Goal: Information Seeking & Learning: Learn about a topic

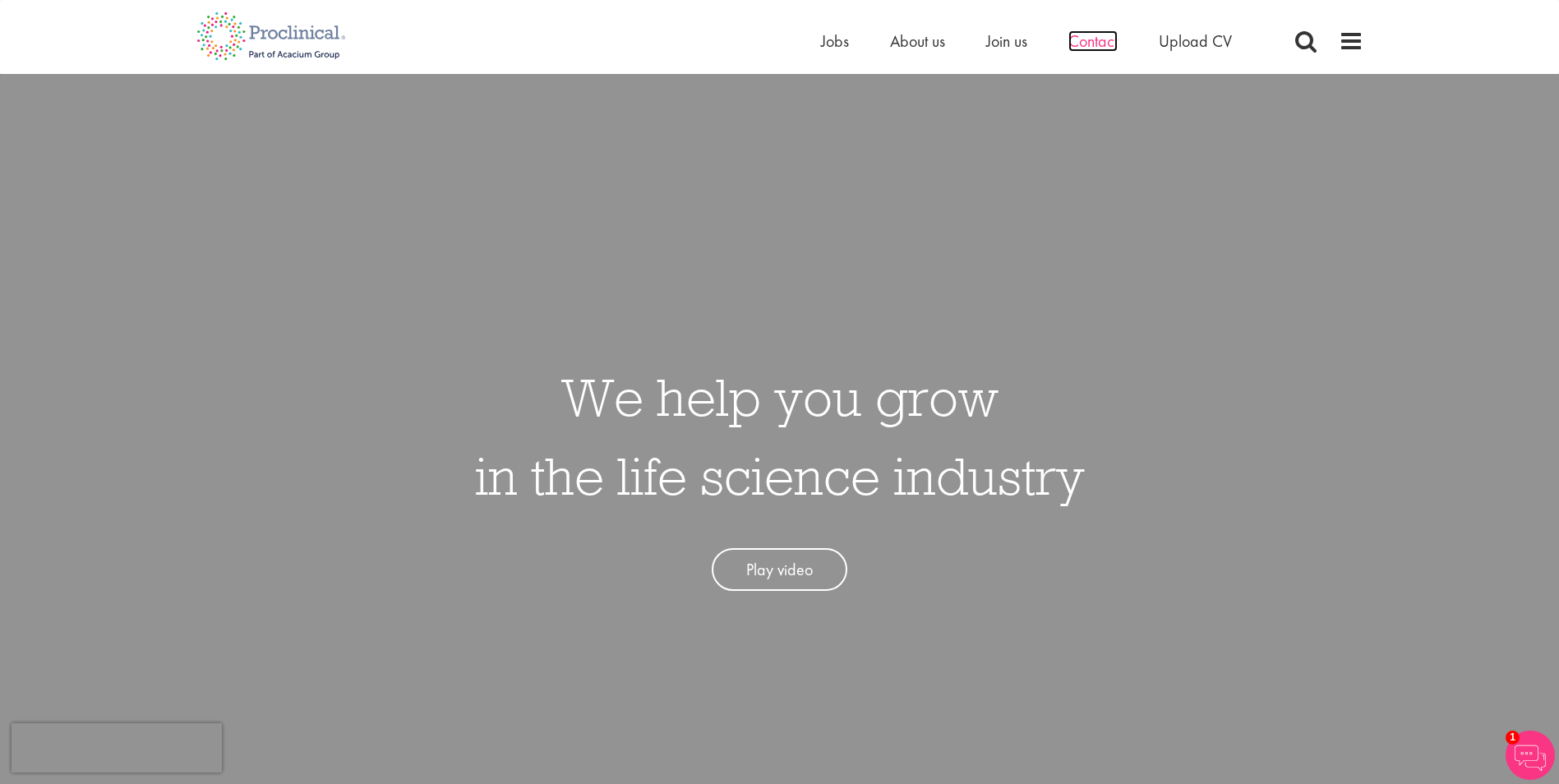
click at [1089, 39] on span "Contact" at bounding box center [1093, 41] width 50 height 21
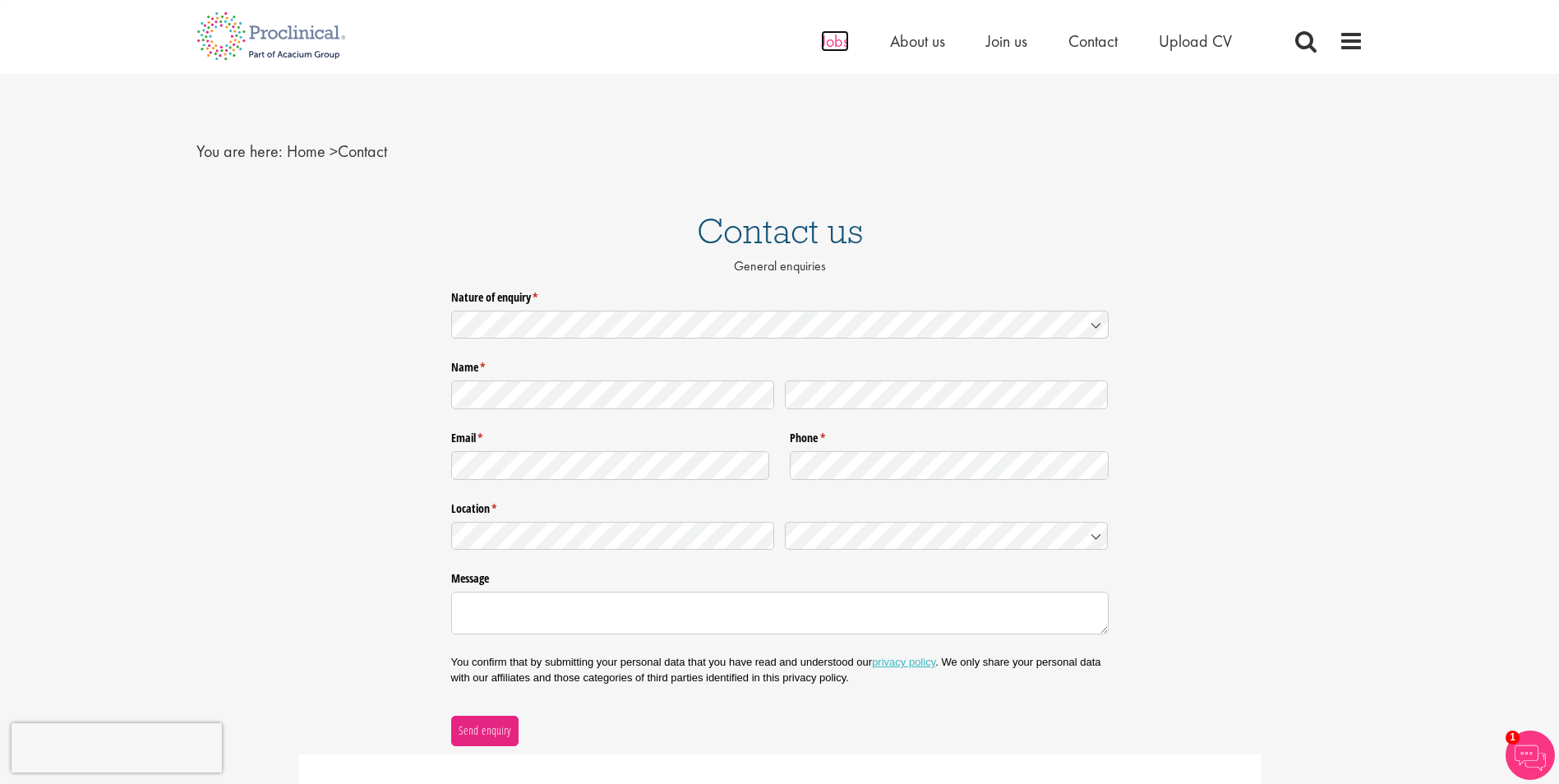
click at [824, 37] on span "Jobs" at bounding box center [835, 41] width 28 height 21
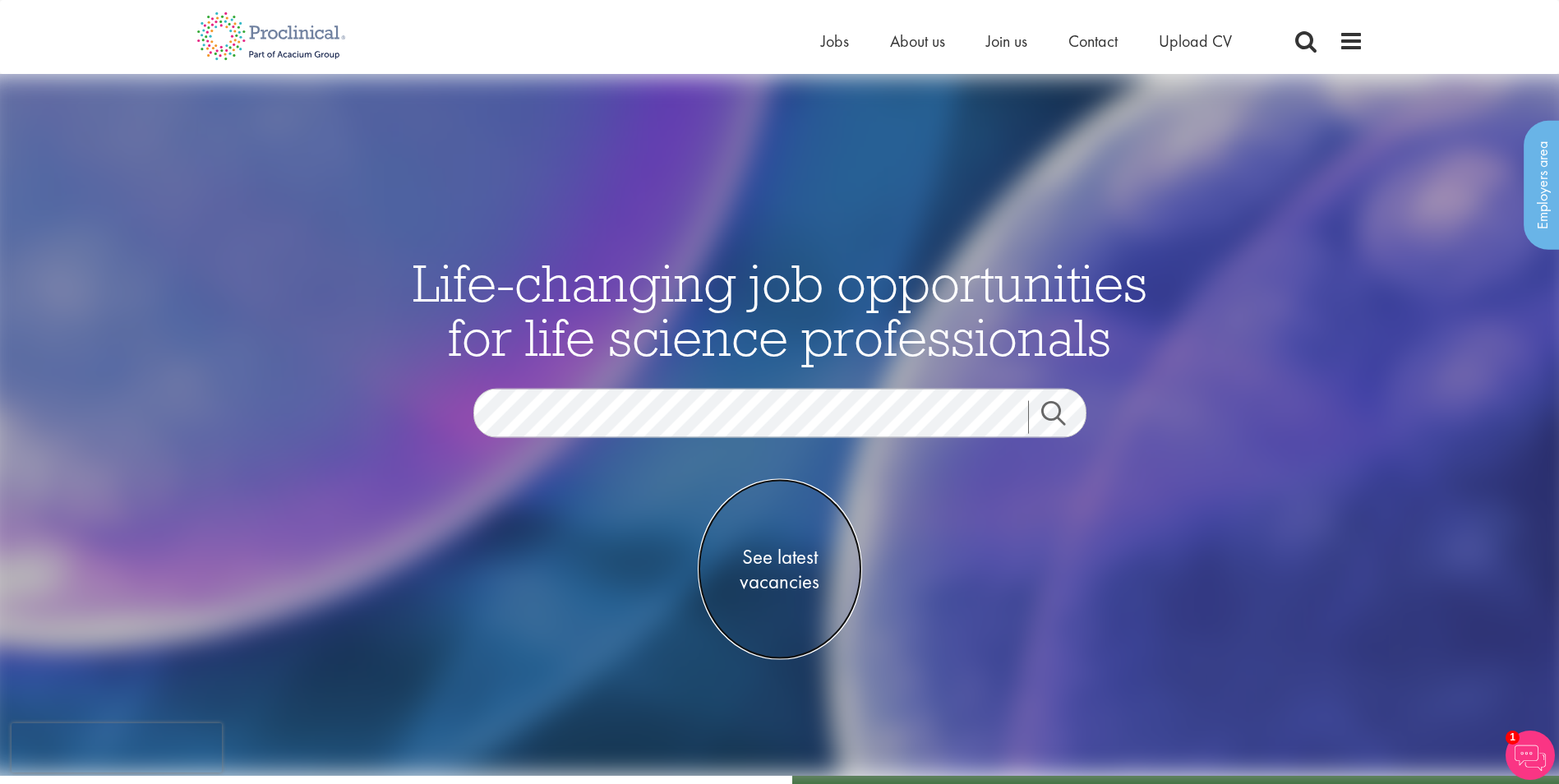
click at [790, 547] on span "See latest vacancies" at bounding box center [780, 568] width 164 height 50
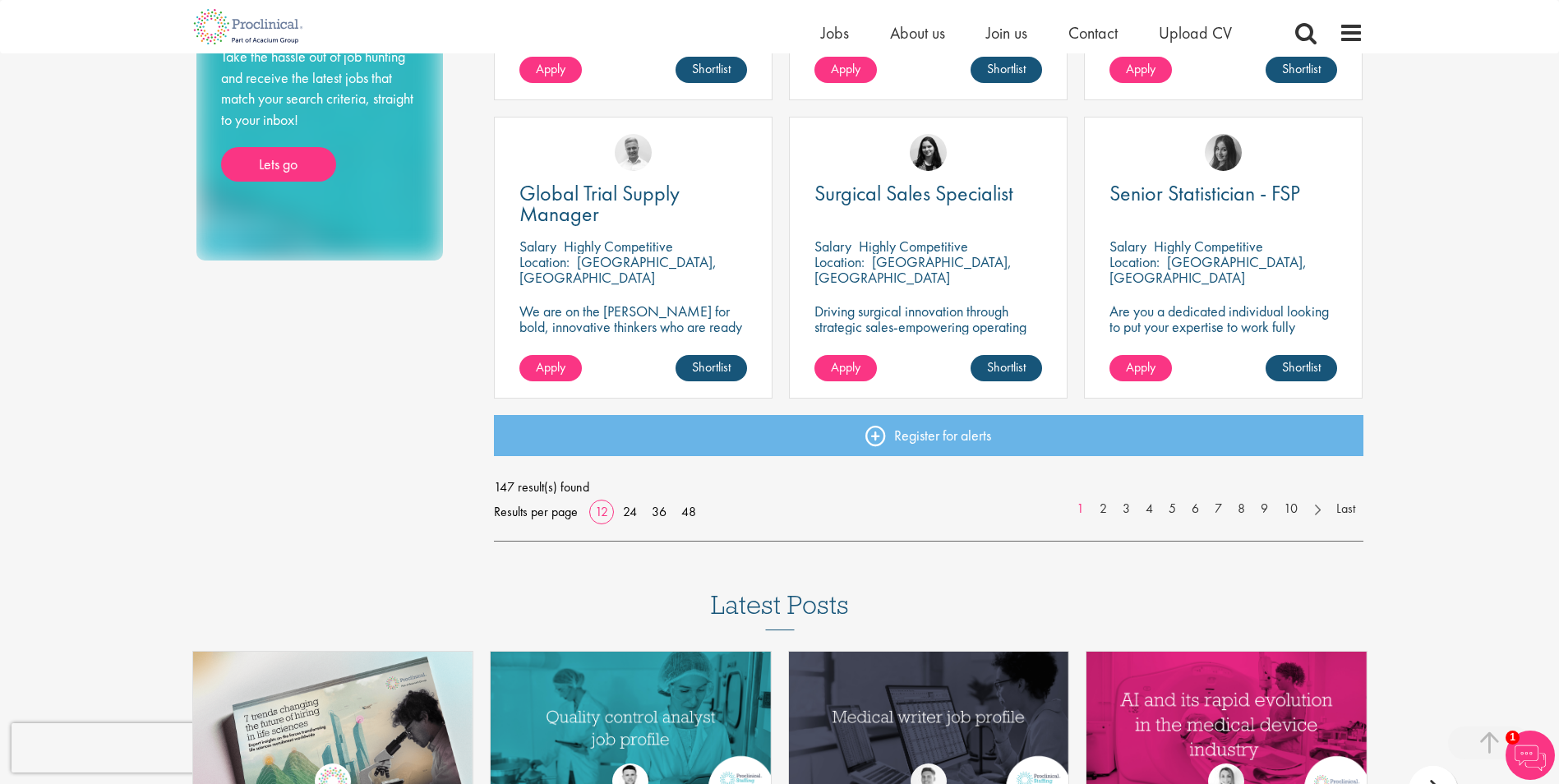
scroll to position [1150, 0]
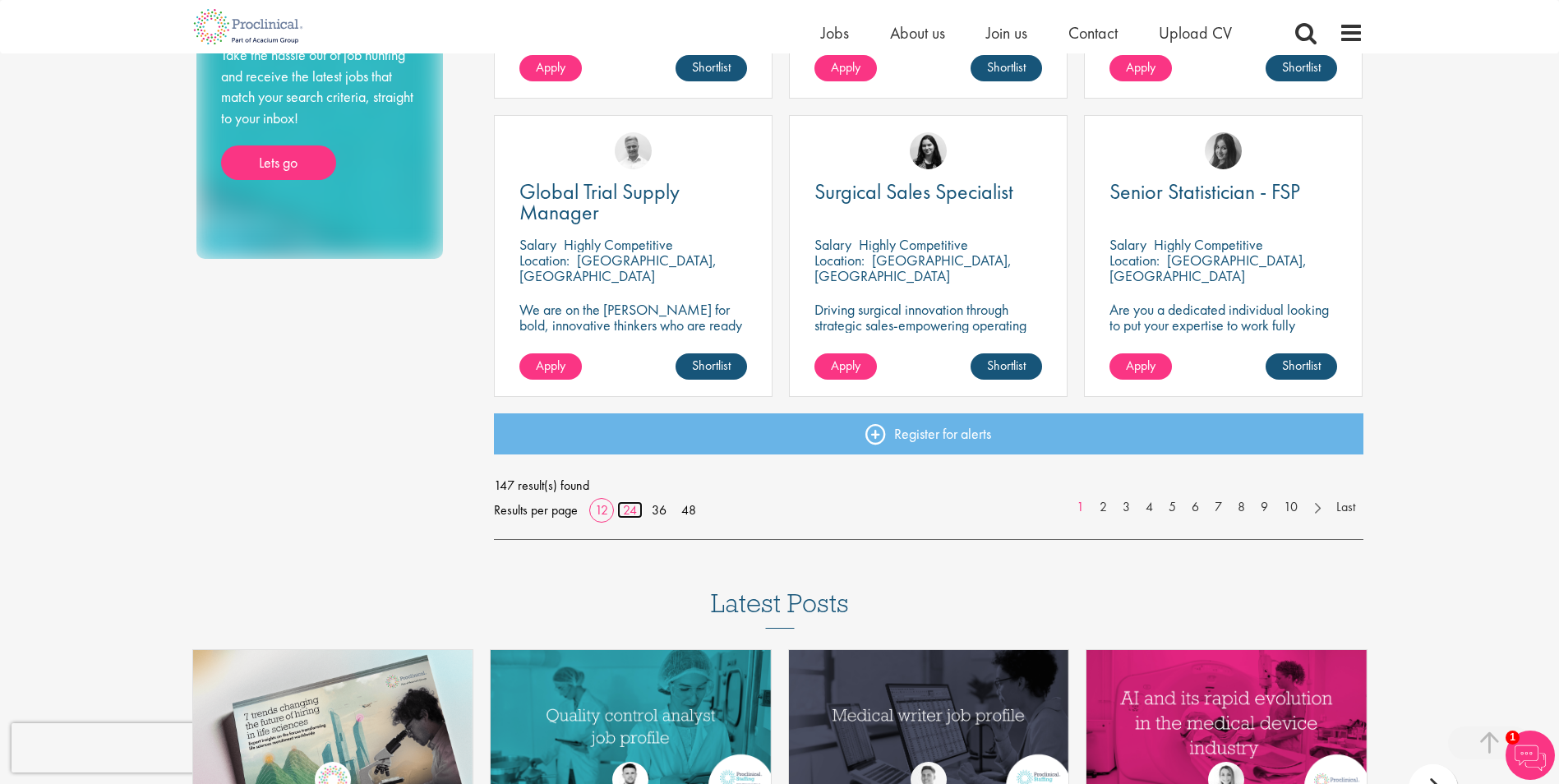
click at [622, 513] on link "24" at bounding box center [629, 509] width 25 height 17
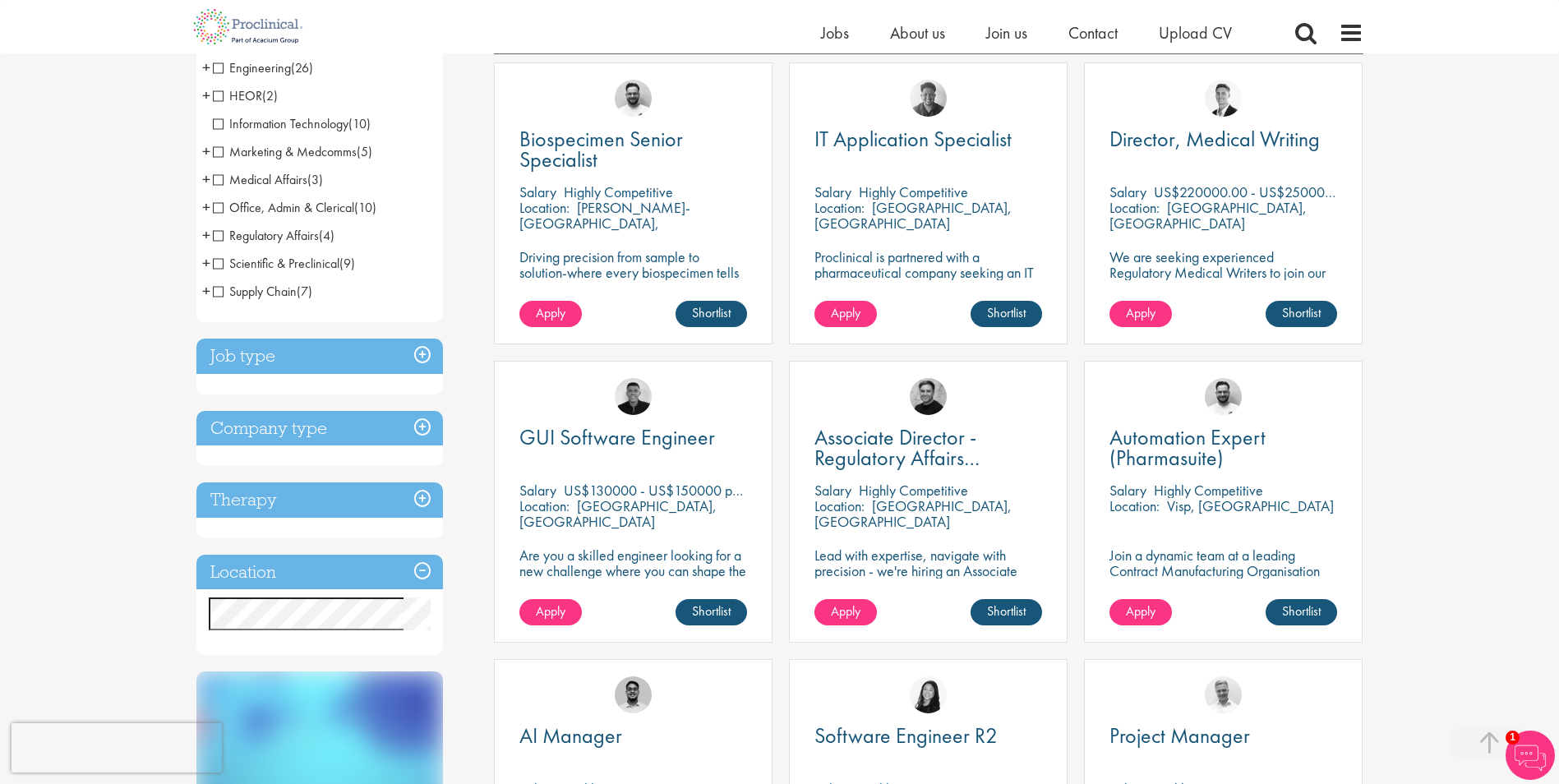
scroll to position [411, 0]
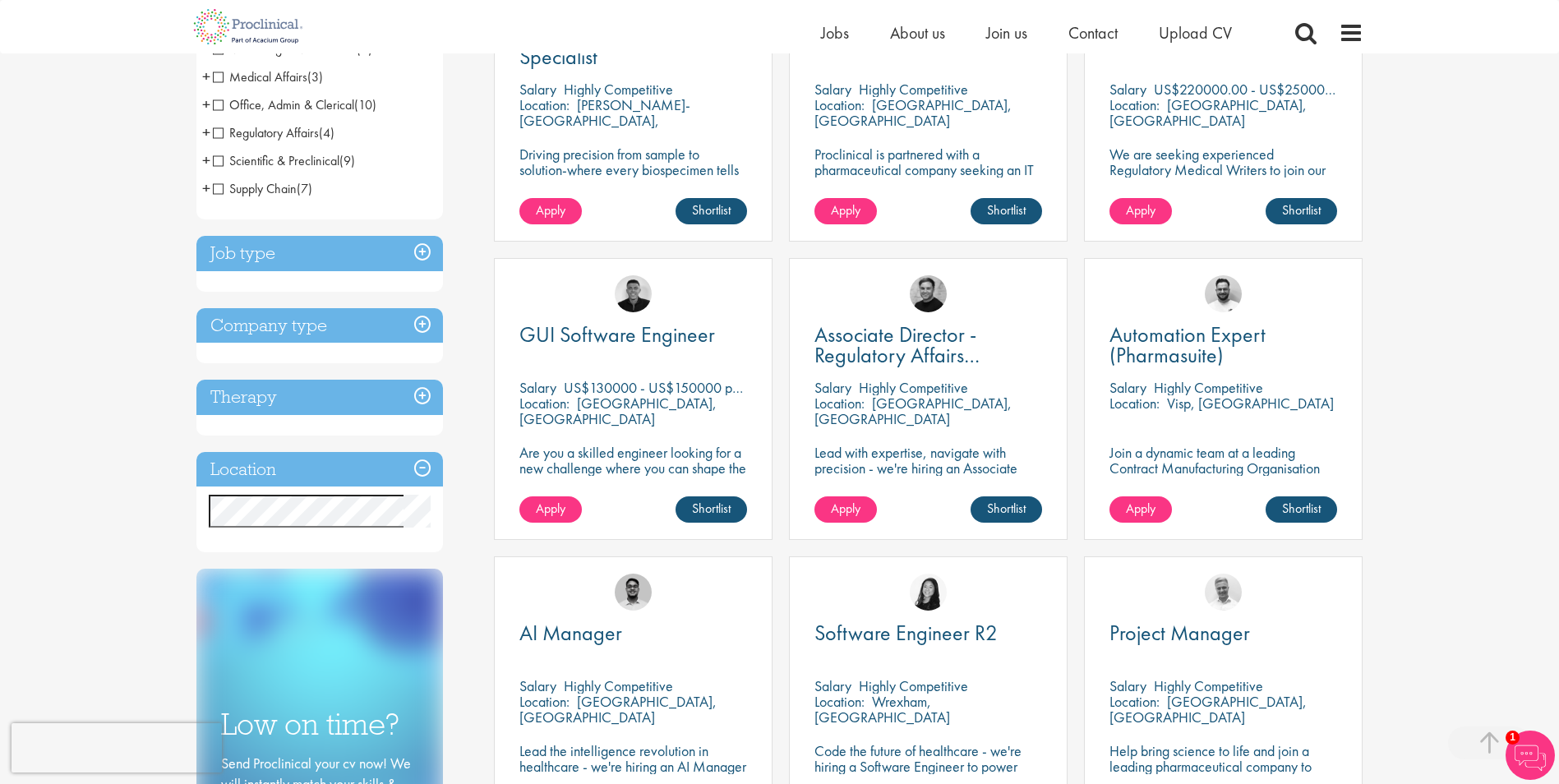
click at [298, 273] on div "Job type Permanent (72) Contract (75)" at bounding box center [320, 264] width 247 height 56
click at [301, 284] on div "Job type Permanent (72) Contract (75)" at bounding box center [320, 264] width 247 height 56
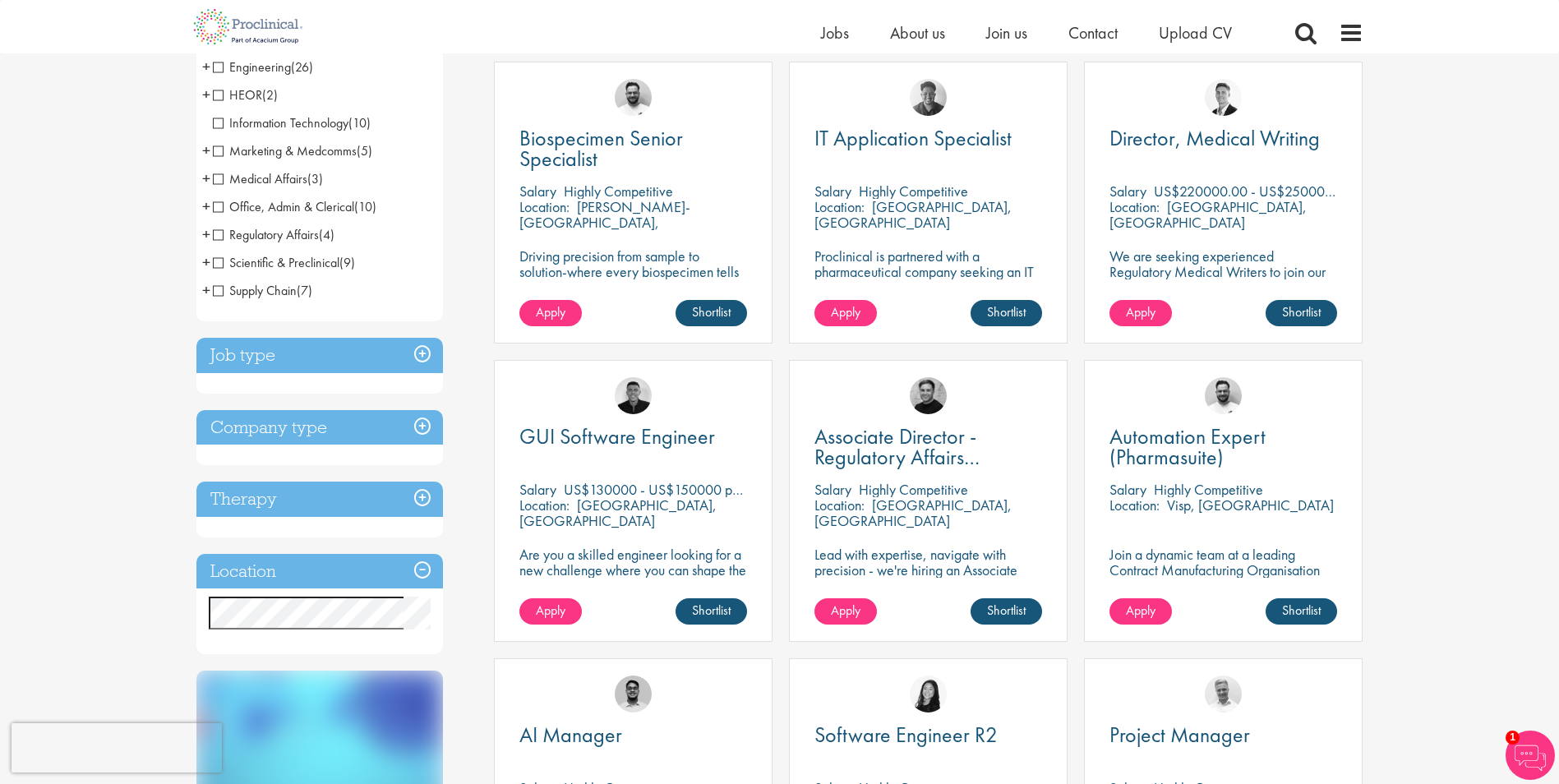
scroll to position [82, 0]
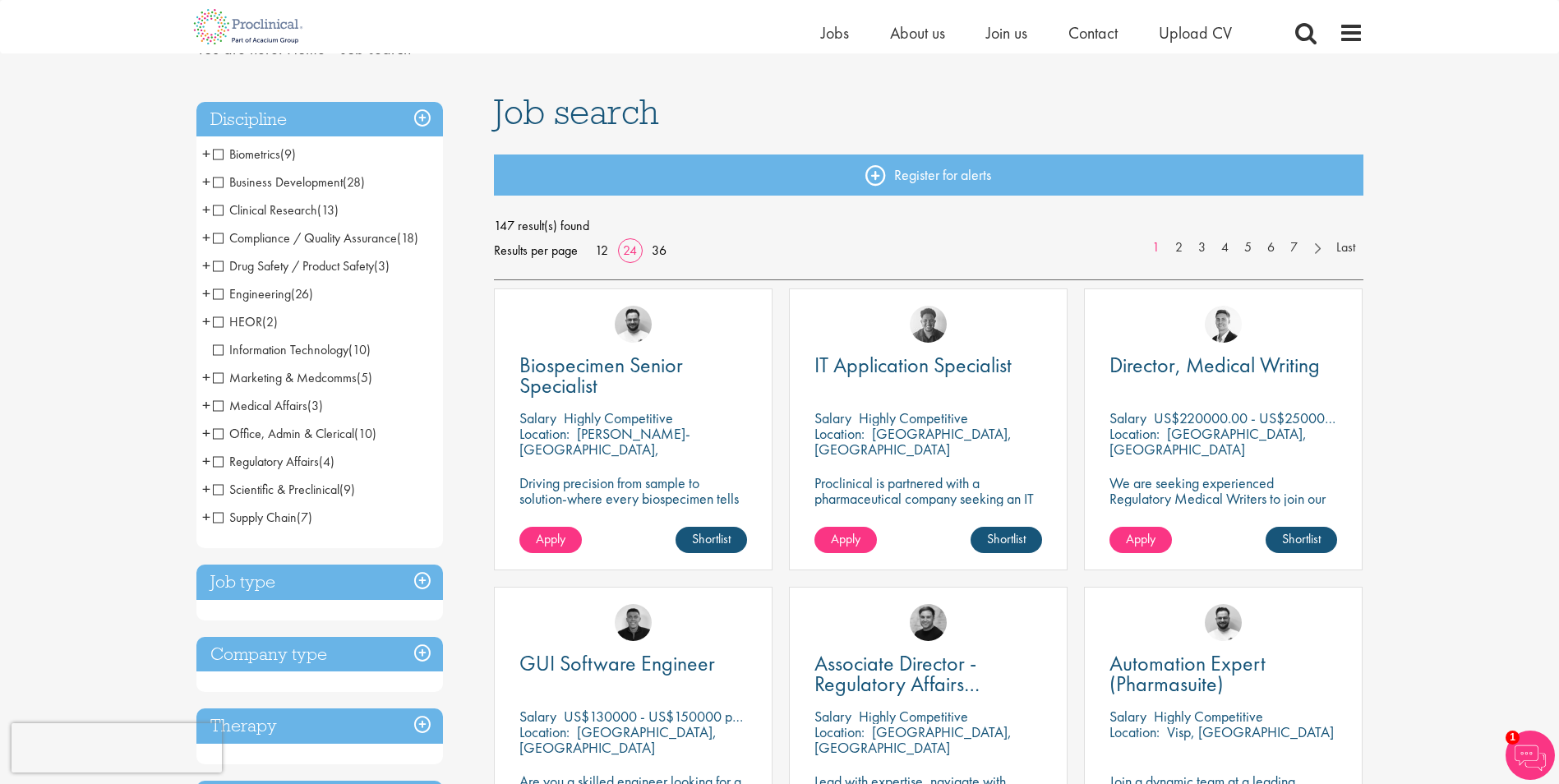
click at [251, 292] on span "Engineering" at bounding box center [252, 293] width 79 height 17
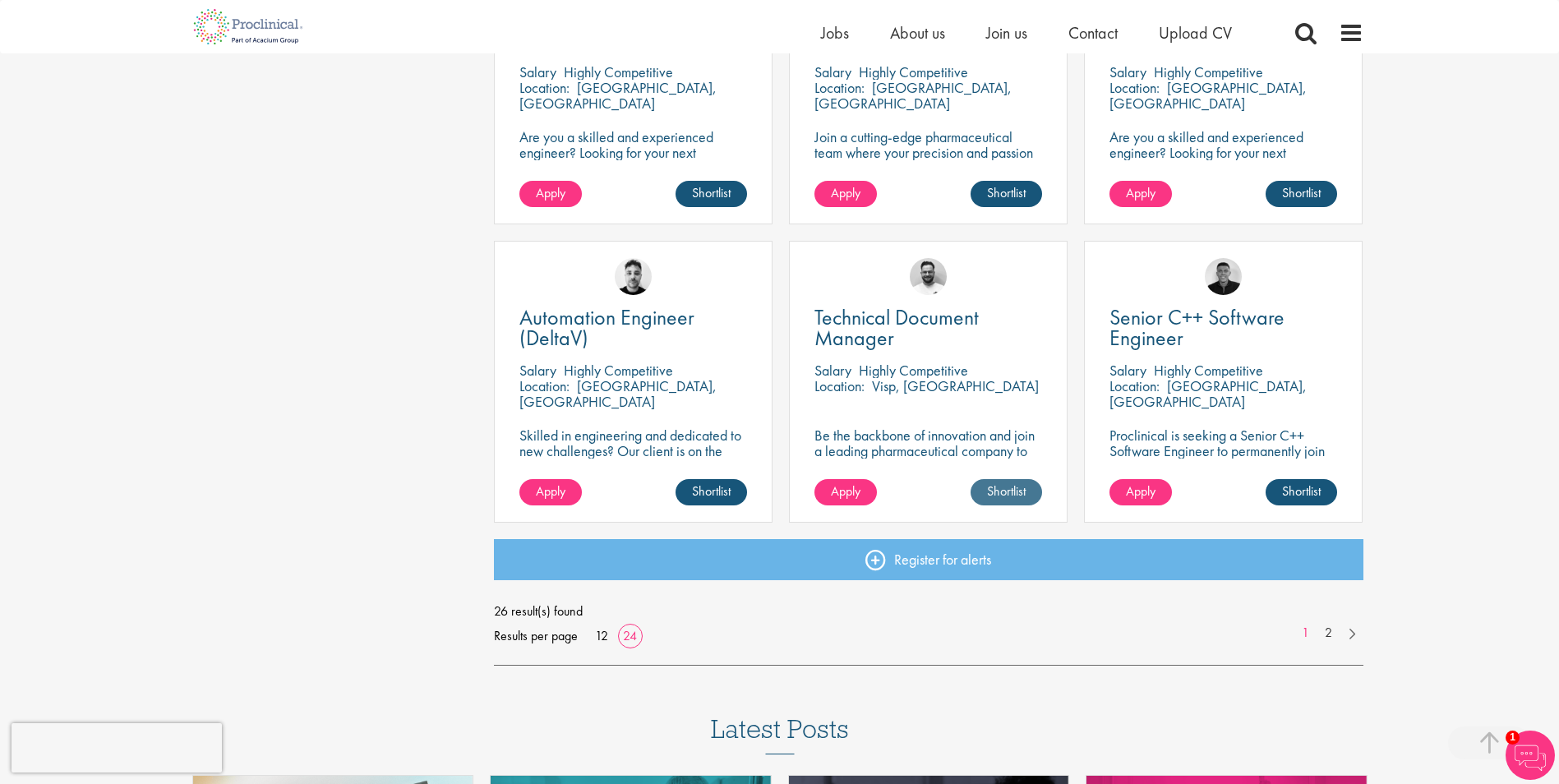
scroll to position [2217, 0]
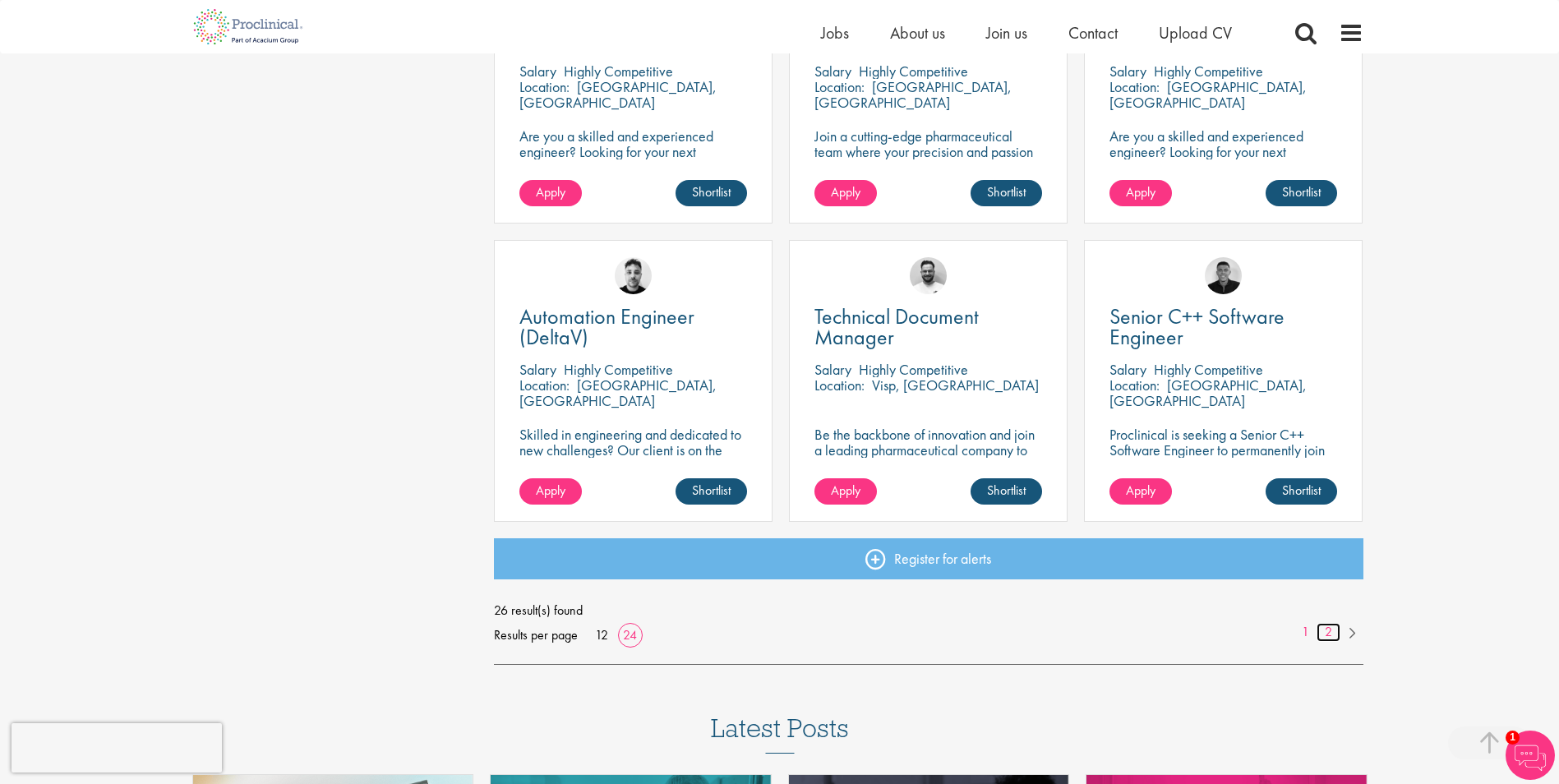
click at [1323, 633] on link "2" at bounding box center [1327, 632] width 23 height 19
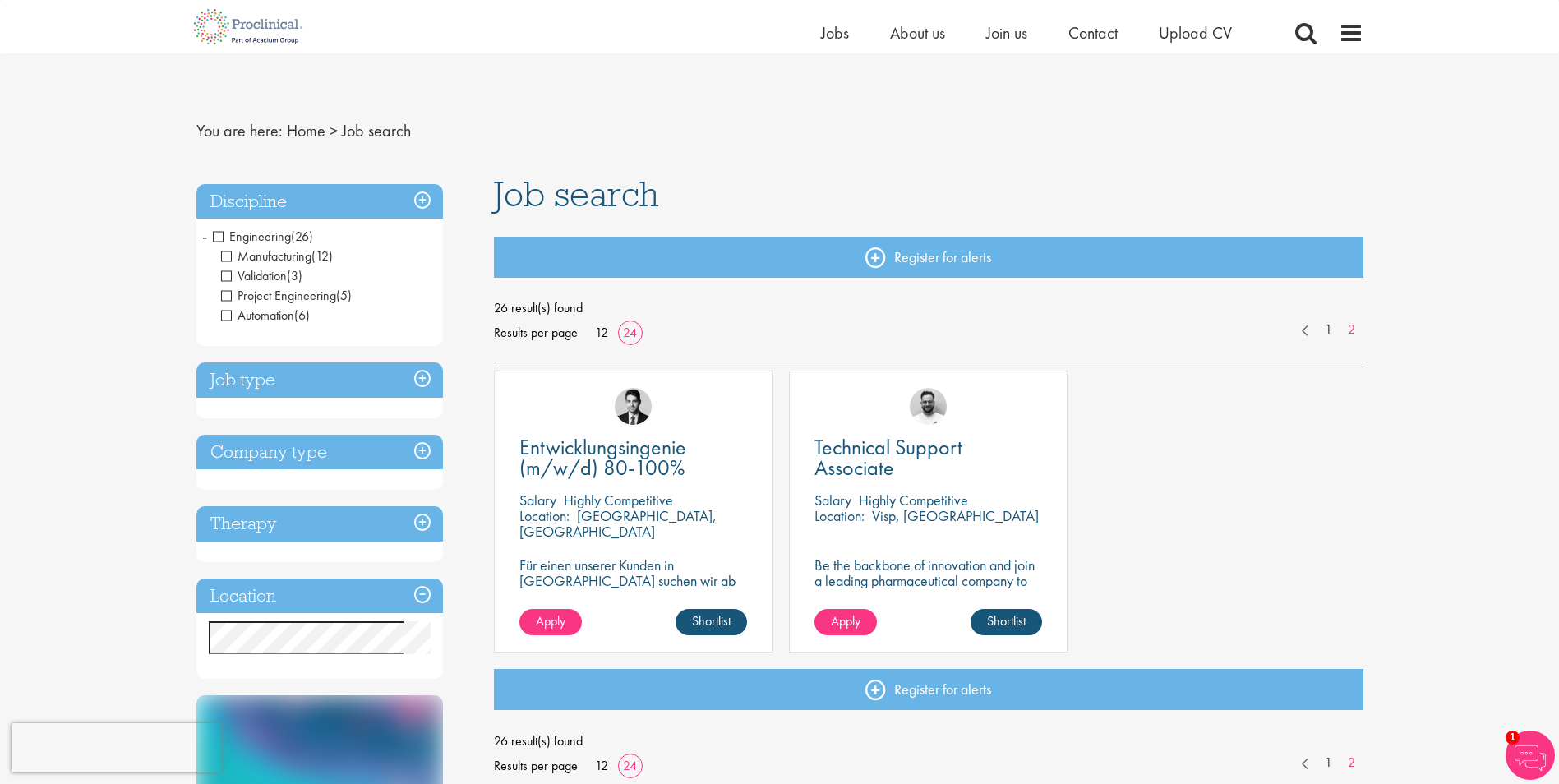
scroll to position [82, 0]
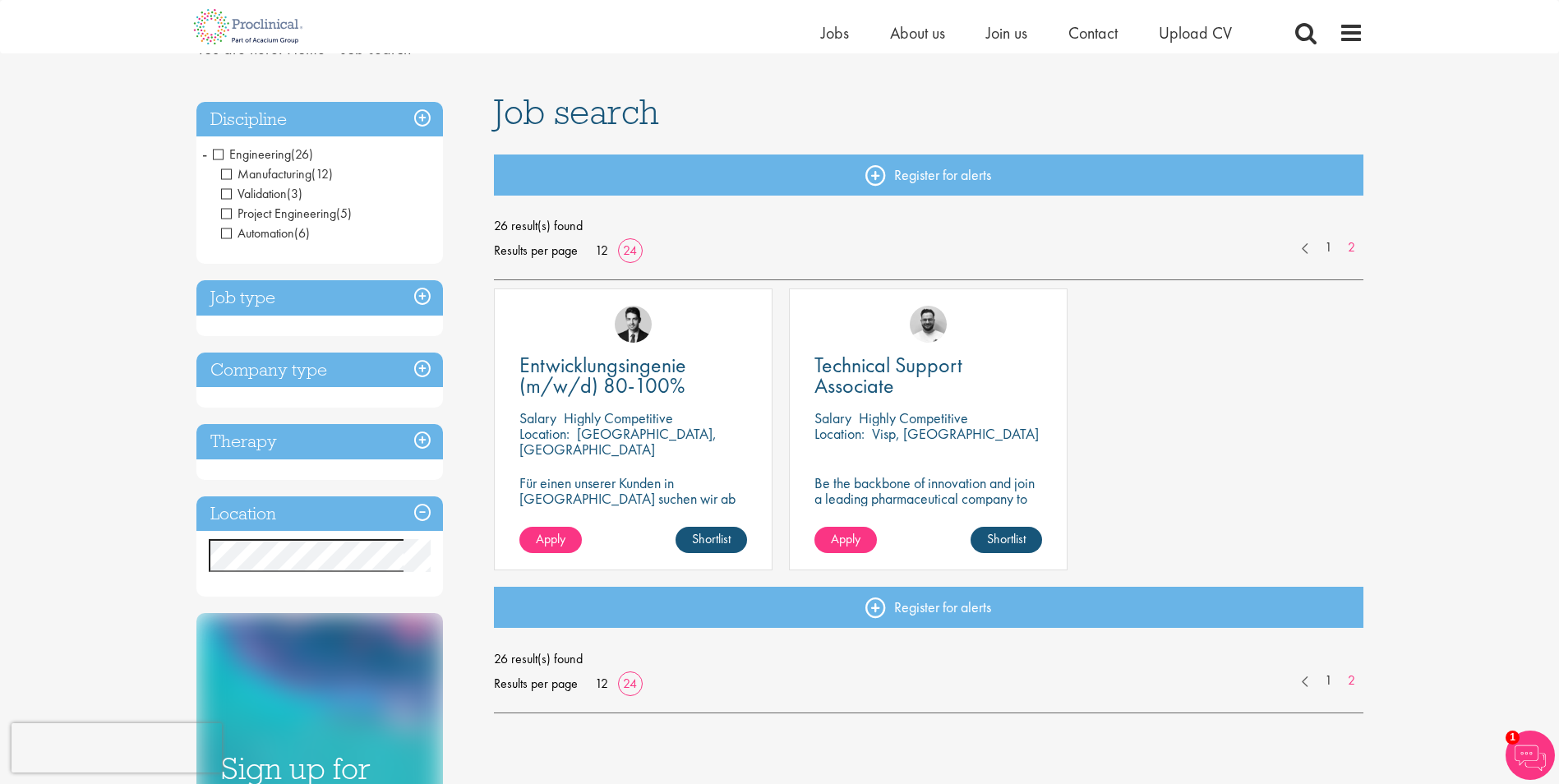
click at [422, 295] on h3 "Job type" at bounding box center [320, 298] width 247 height 36
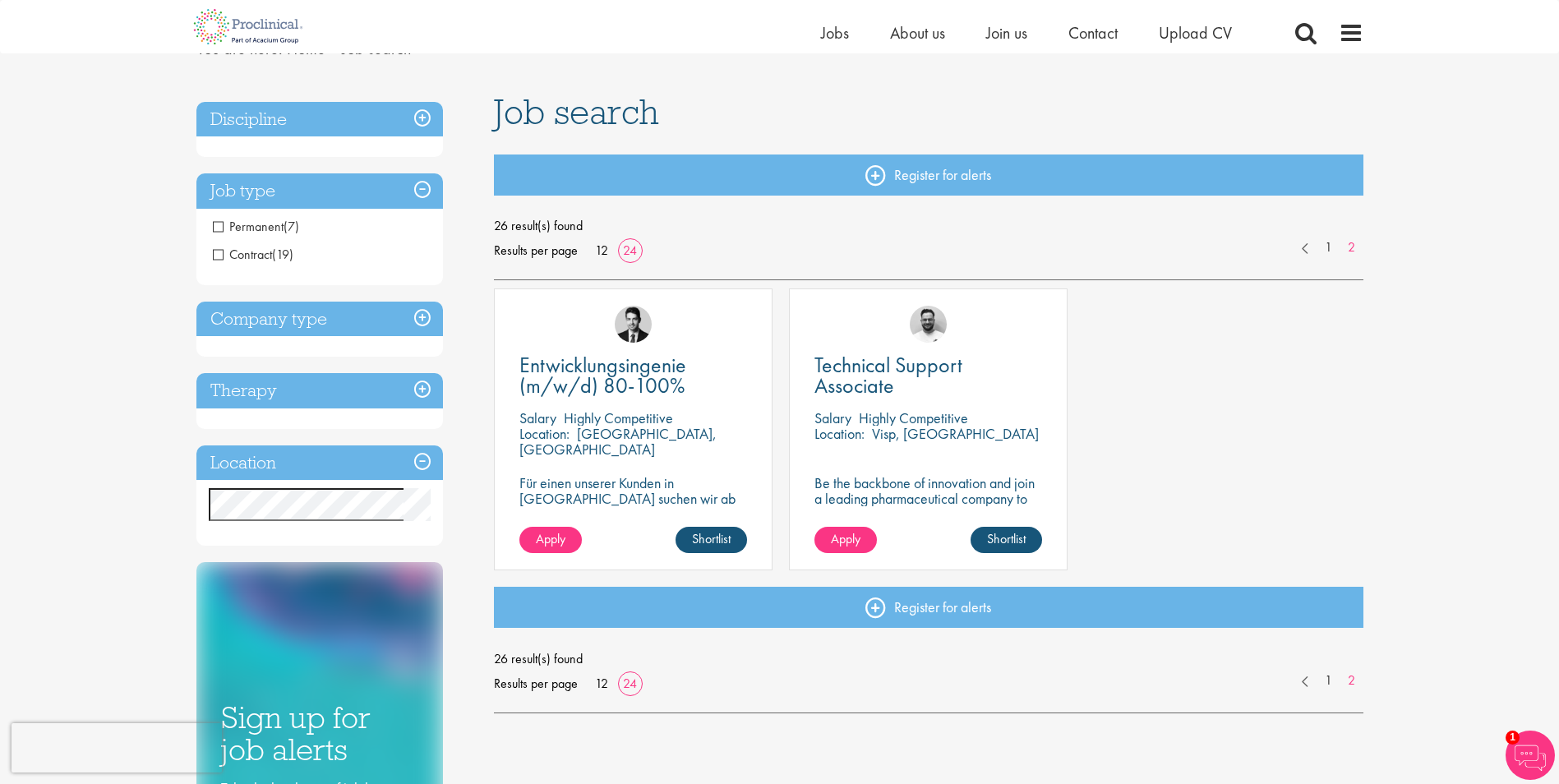
click at [419, 316] on h3 "Company type" at bounding box center [320, 320] width 247 height 36
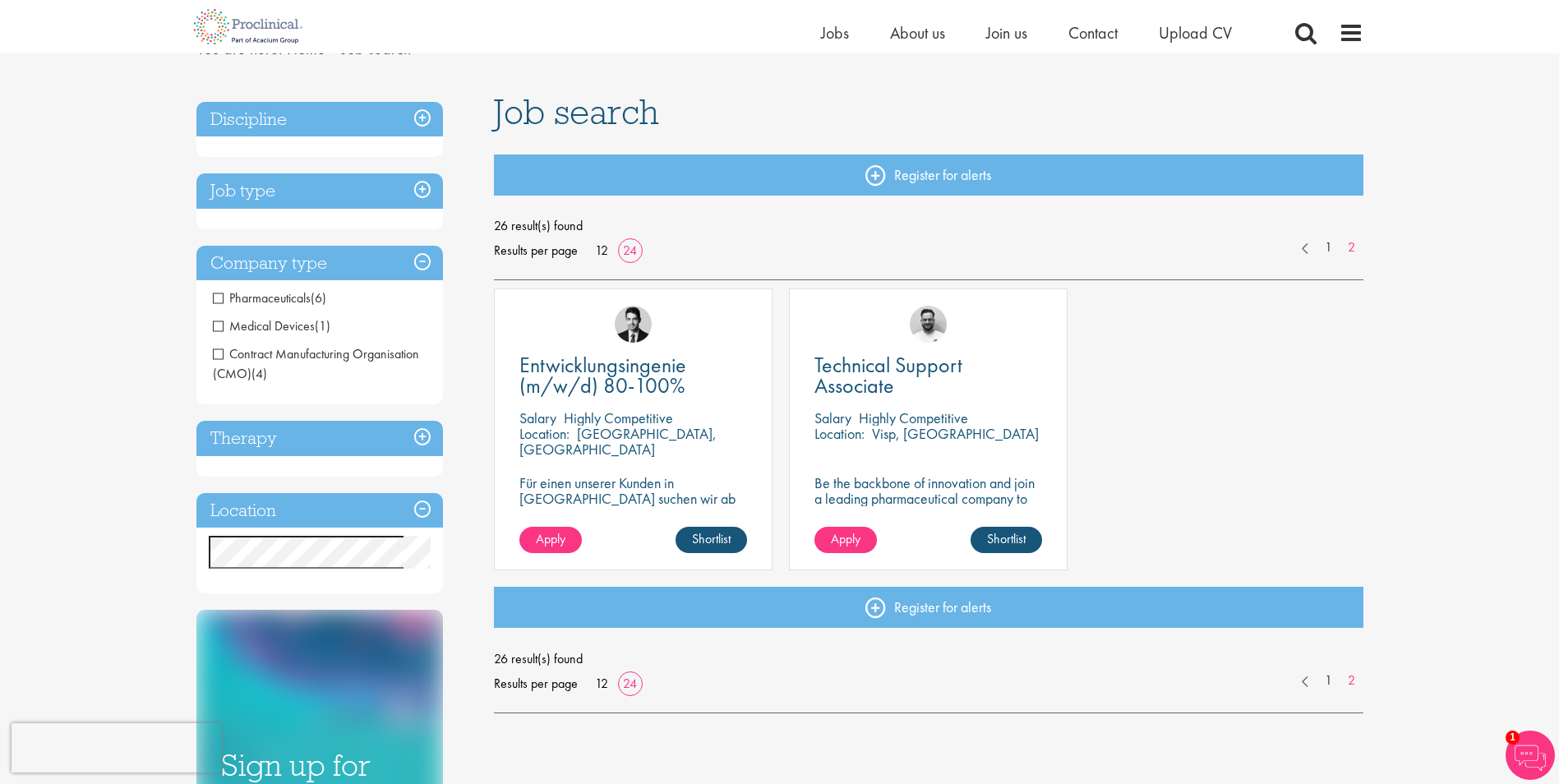
click at [425, 187] on h3 "Job type" at bounding box center [320, 191] width 247 height 36
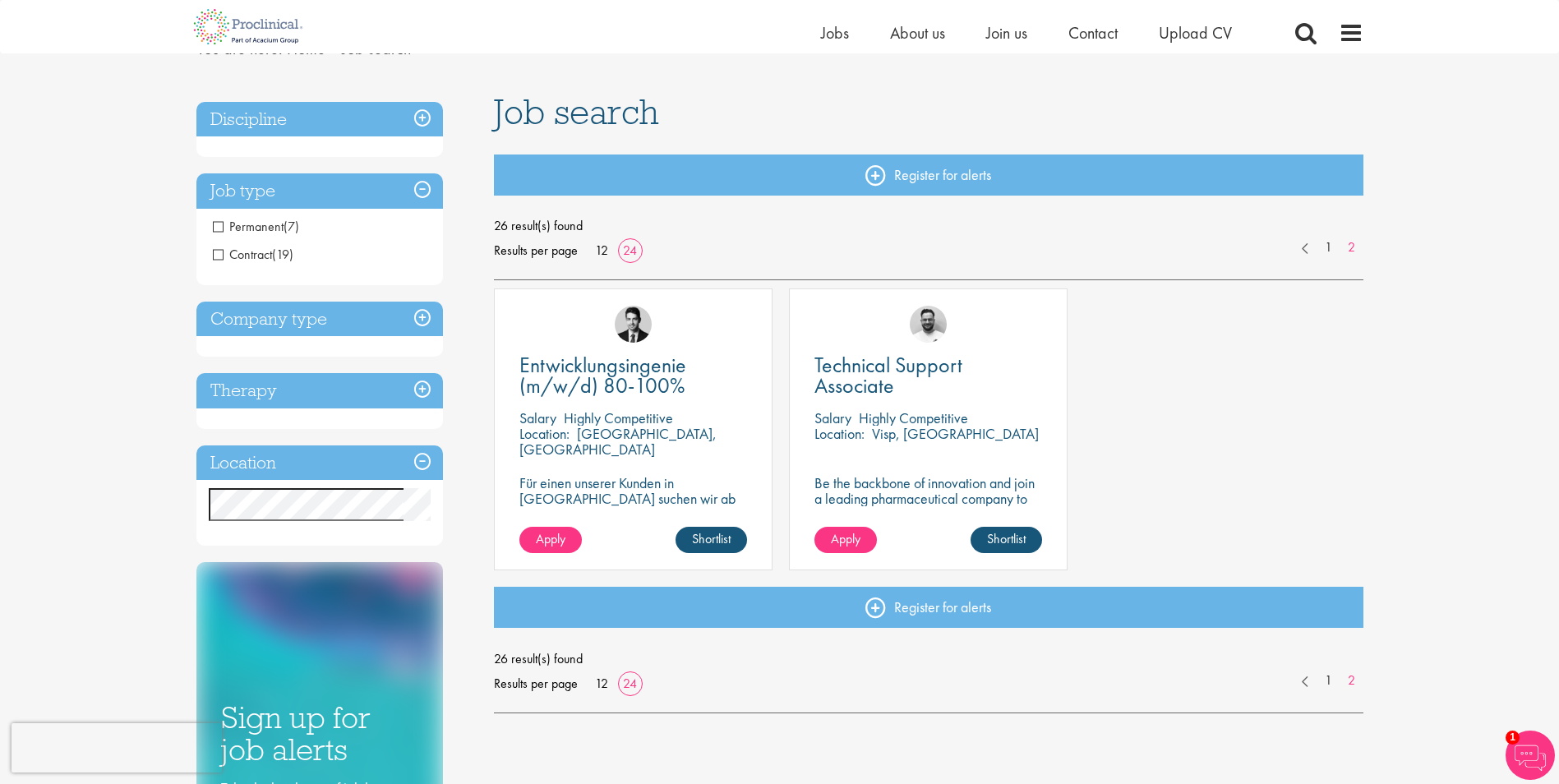
click at [256, 263] on li "Contract (19)" at bounding box center [320, 255] width 247 height 28
click at [231, 253] on span "Contract" at bounding box center [242, 254] width 59 height 17
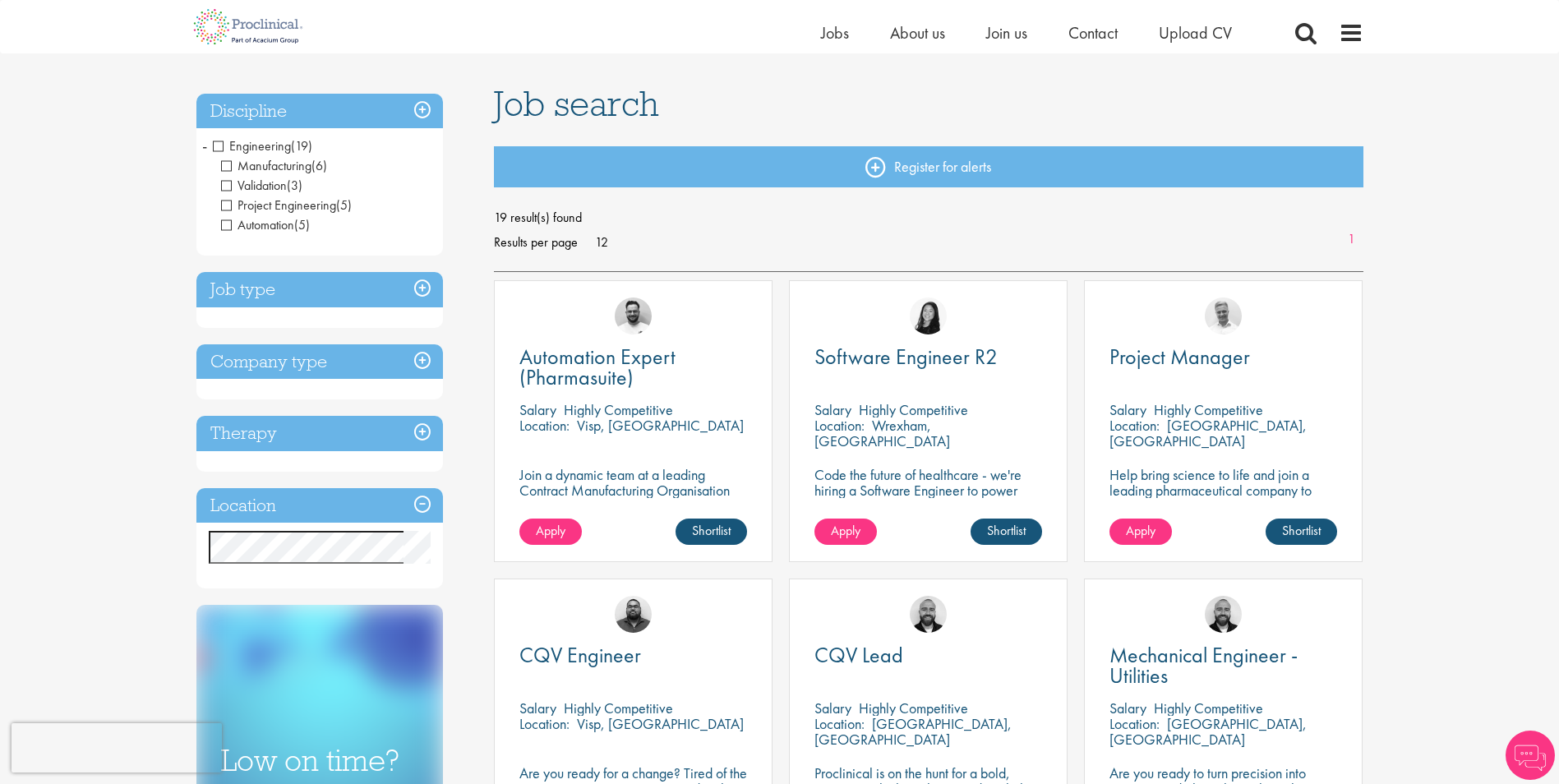
scroll to position [164, 0]
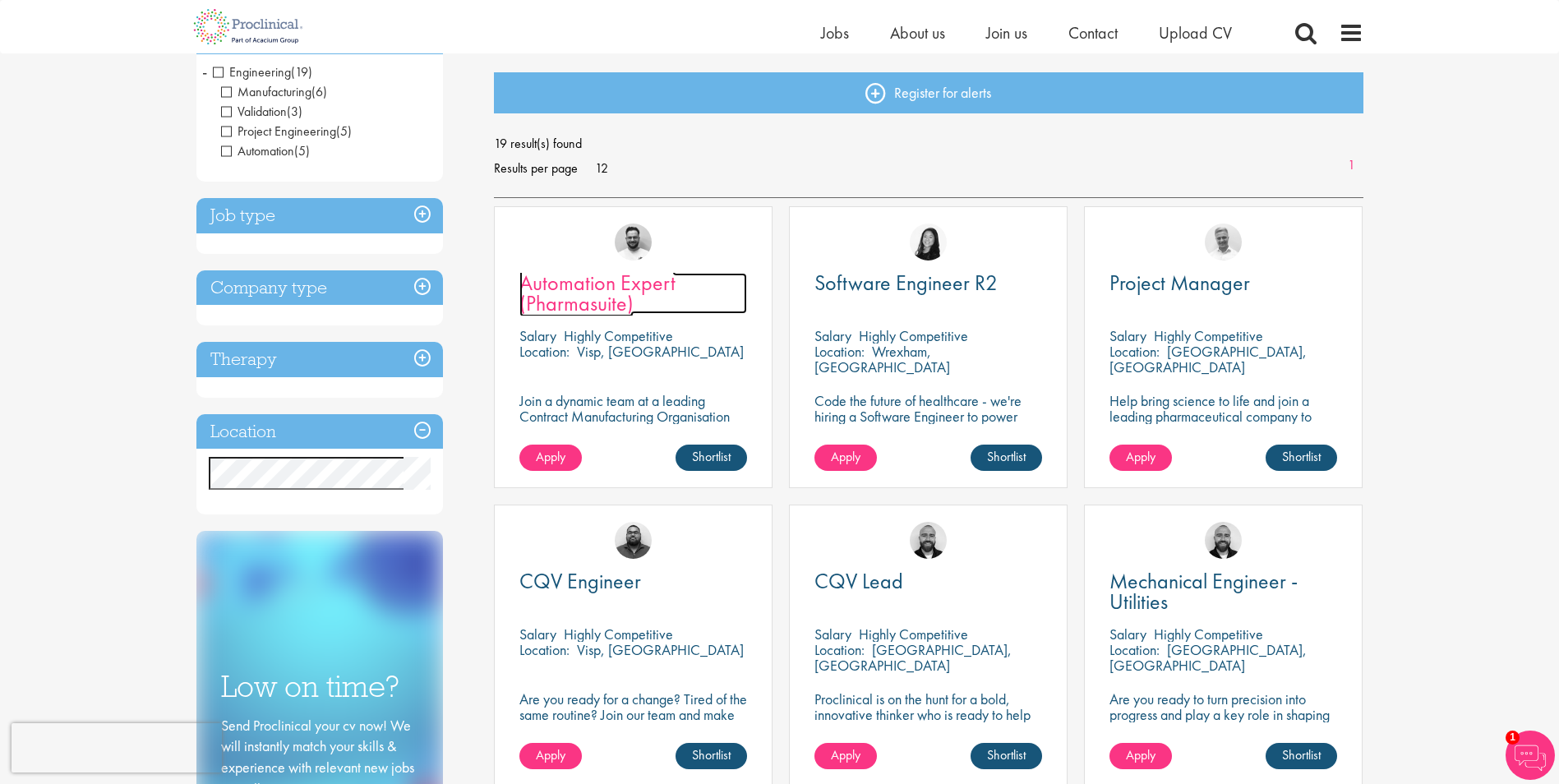
click at [565, 289] on span "Automation Expert (Pharmasuite)" at bounding box center [597, 292] width 156 height 49
